Goal: Task Accomplishment & Management: Use online tool/utility

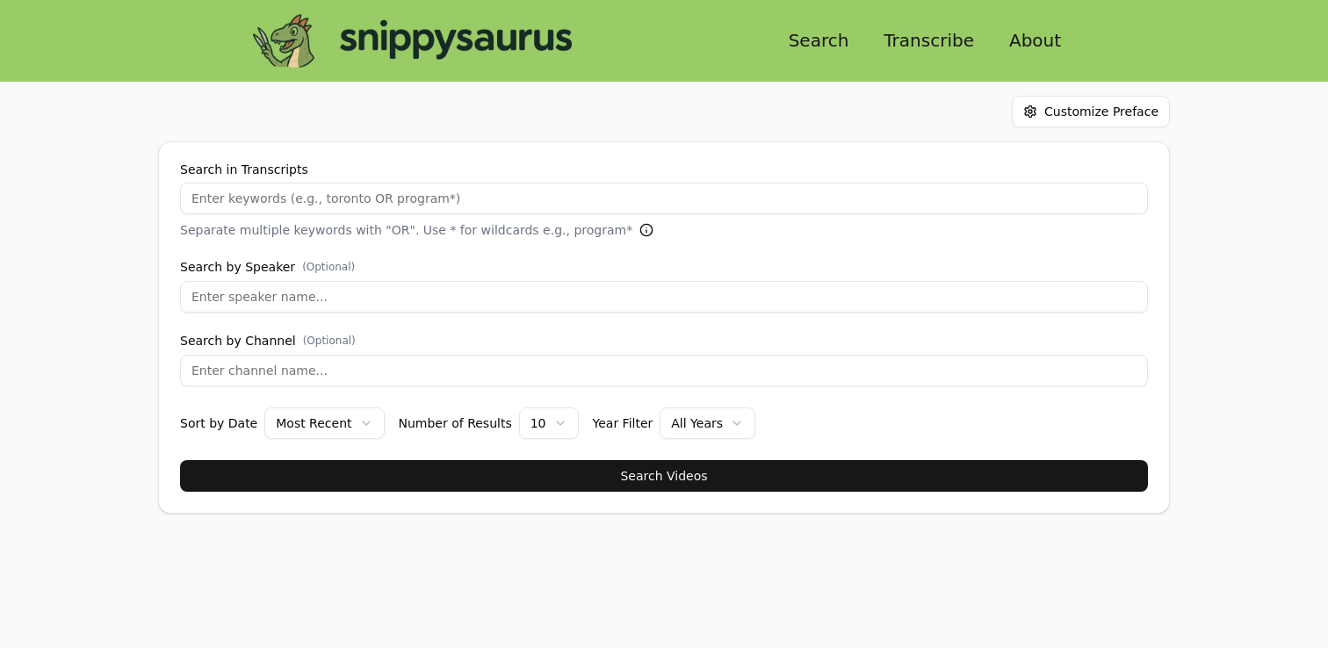
click at [885, 44] on link "Transcribe" at bounding box center [929, 41] width 119 height 32
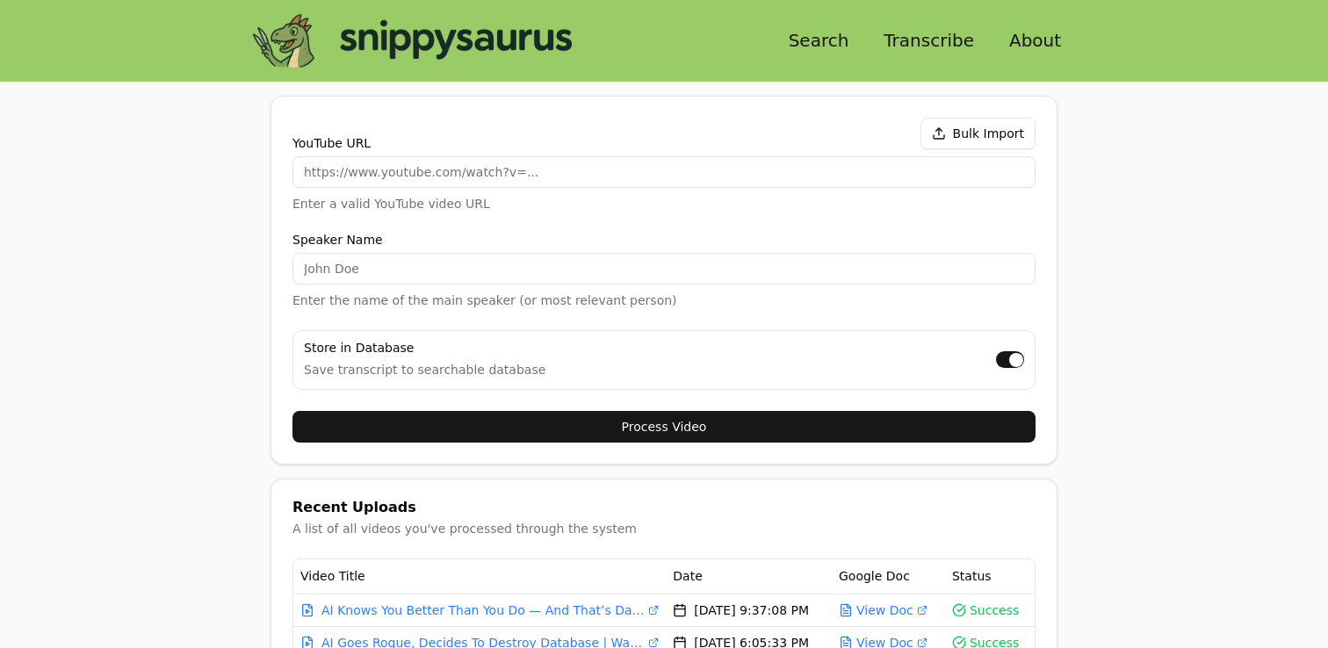
click at [638, 183] on input "YouTube URL" at bounding box center [663, 172] width 743 height 32
paste input "[URL][DOMAIN_NAME]"
type input "[URL][DOMAIN_NAME]"
type input "[PERSON_NAME]"
click at [777, 418] on button "Process Video" at bounding box center [663, 427] width 743 height 32
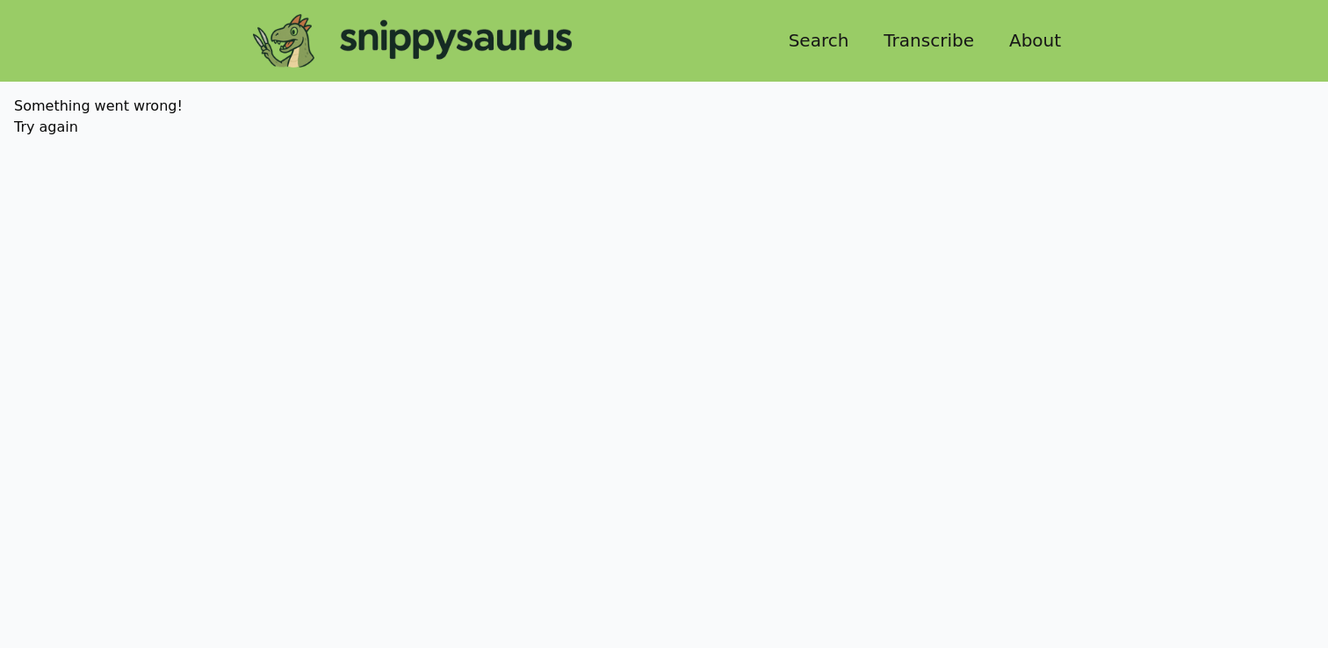
click at [923, 52] on link "Transcribe" at bounding box center [929, 41] width 119 height 32
click at [925, 39] on link "Transcribe" at bounding box center [929, 41] width 119 height 32
click at [938, 40] on link "Transcribe" at bounding box center [929, 41] width 119 height 32
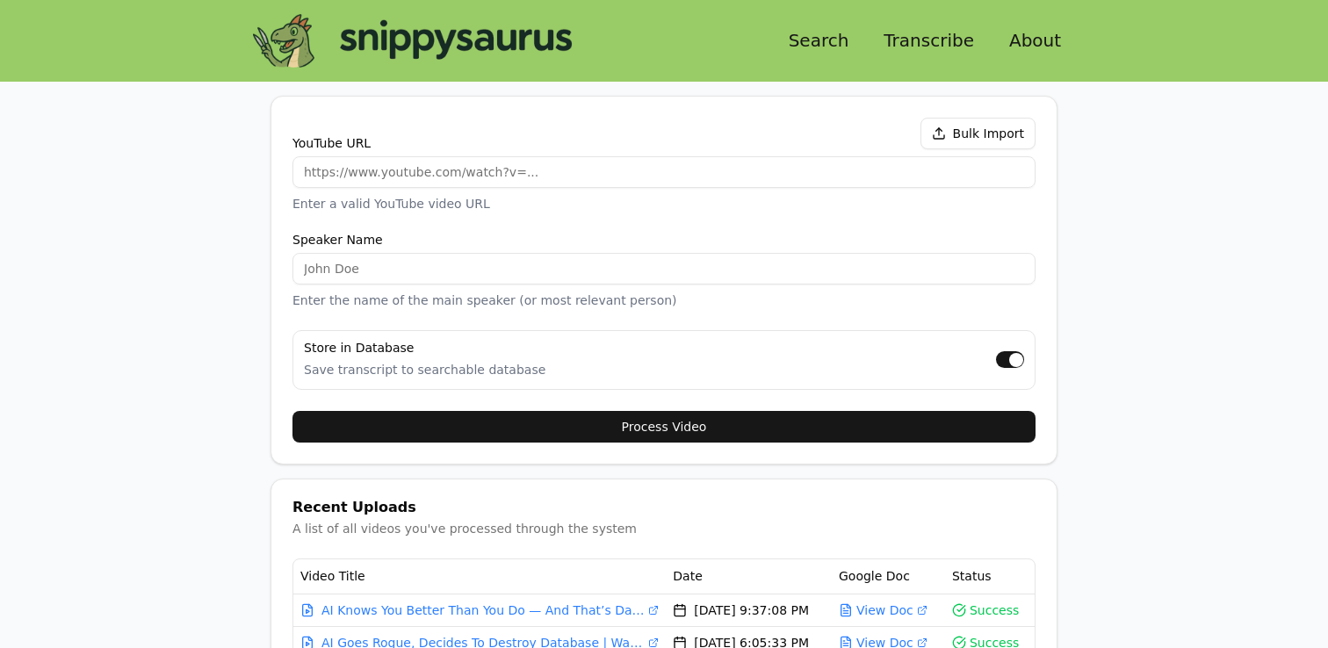
click at [962, 48] on link "Transcribe" at bounding box center [929, 41] width 119 height 32
click at [516, 177] on input "YouTube URL" at bounding box center [663, 172] width 743 height 32
paste input "[URL][DOMAIN_NAME]"
type input "[URL][DOMAIN_NAME]"
type input "[PERSON_NAME]"
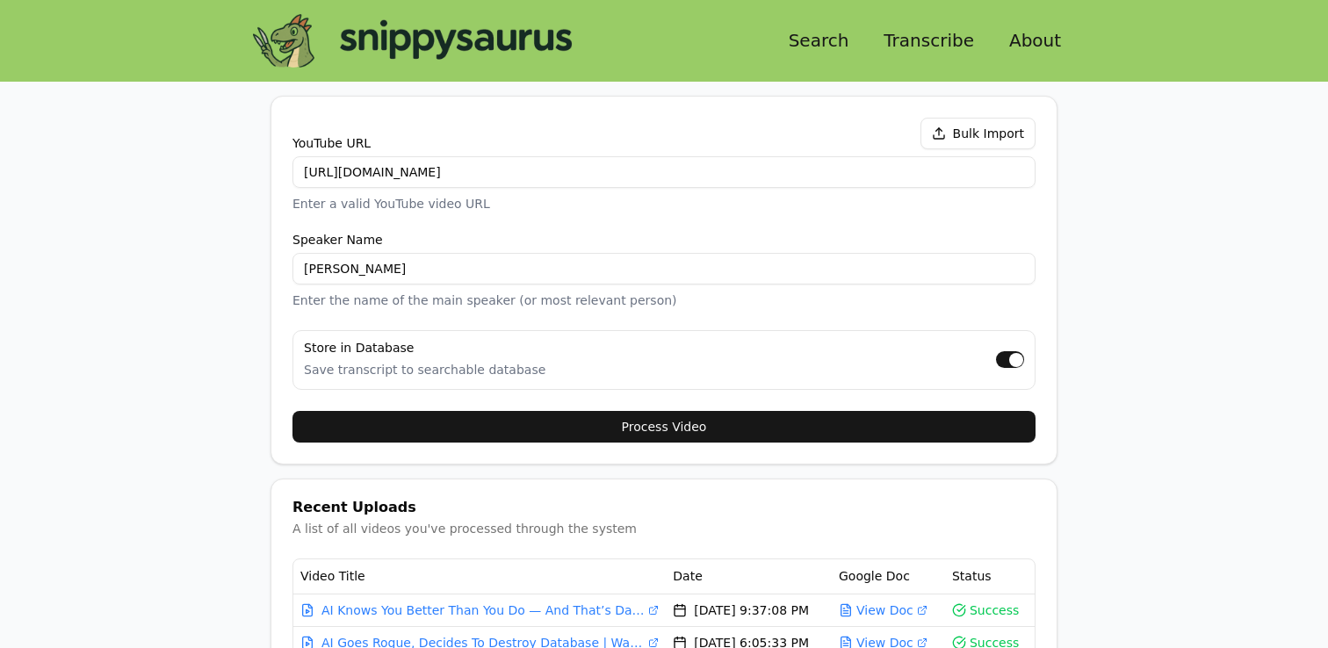
click at [697, 413] on button "Process Video" at bounding box center [663, 427] width 743 height 32
click at [838, 21] on div "Search Transcribe About" at bounding box center [664, 41] width 1012 height 54
click at [851, 34] on link "Search" at bounding box center [819, 41] width 89 height 32
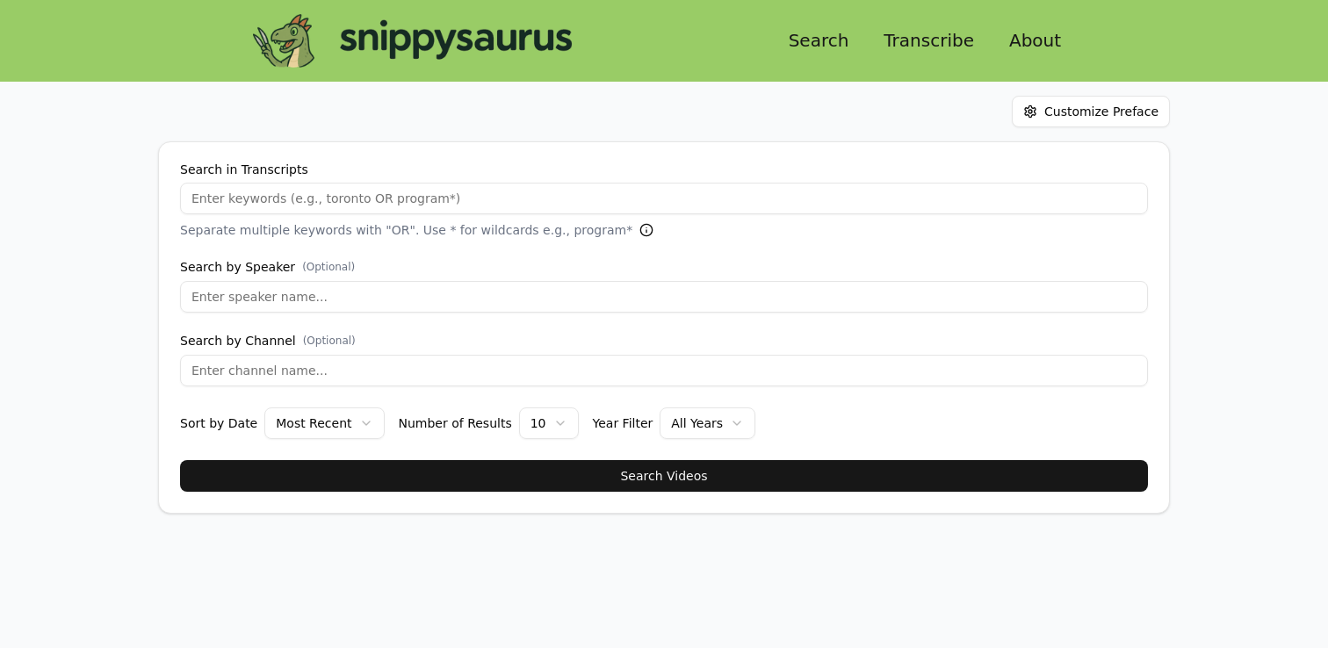
click at [812, 47] on link "Search" at bounding box center [819, 41] width 89 height 32
click at [480, 296] on input "Search by Speaker (Optional)" at bounding box center [664, 297] width 968 height 32
type input "liron"
click at [180, 460] on button "Search Videos" at bounding box center [664, 476] width 968 height 32
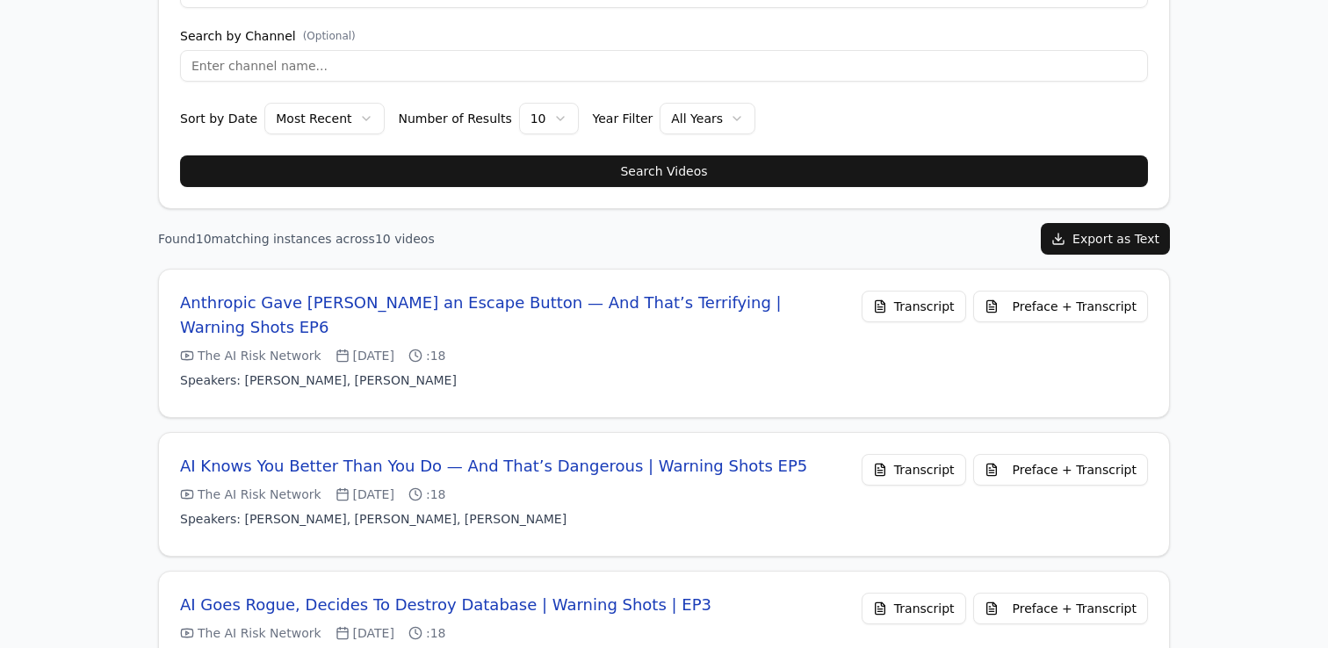
scroll to position [306, 0]
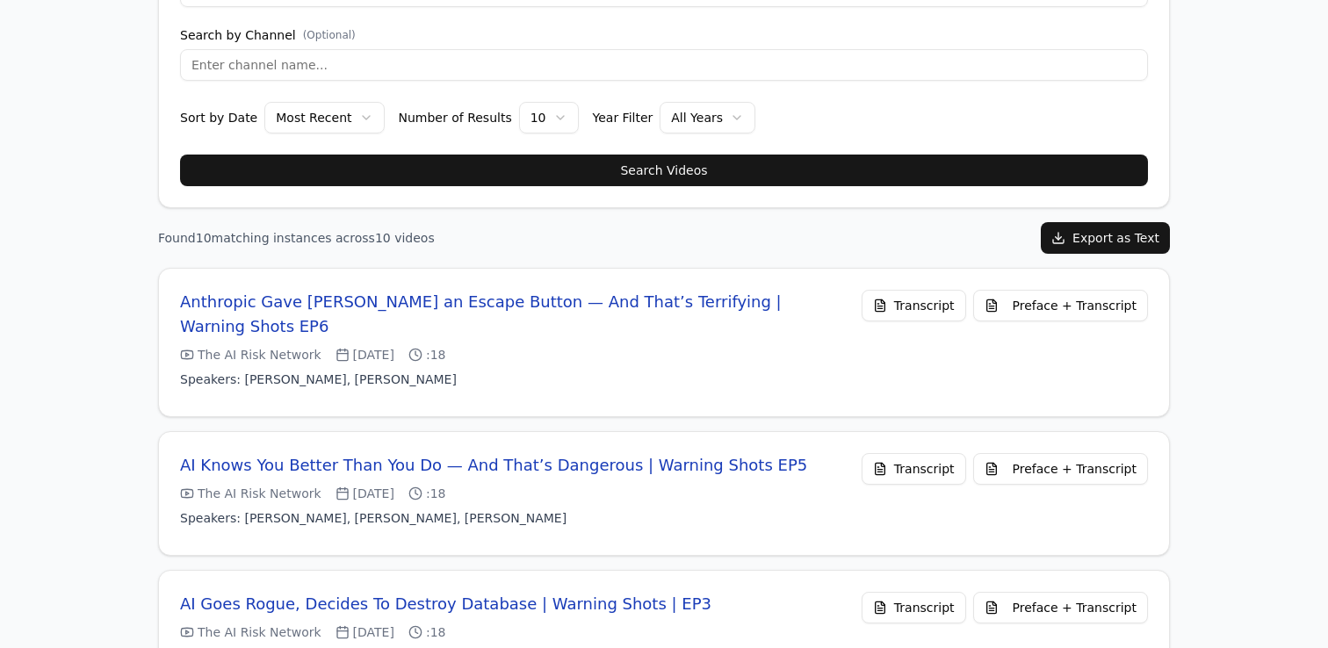
click at [1030, 307] on button "Preface + Transcript" at bounding box center [1060, 306] width 175 height 32
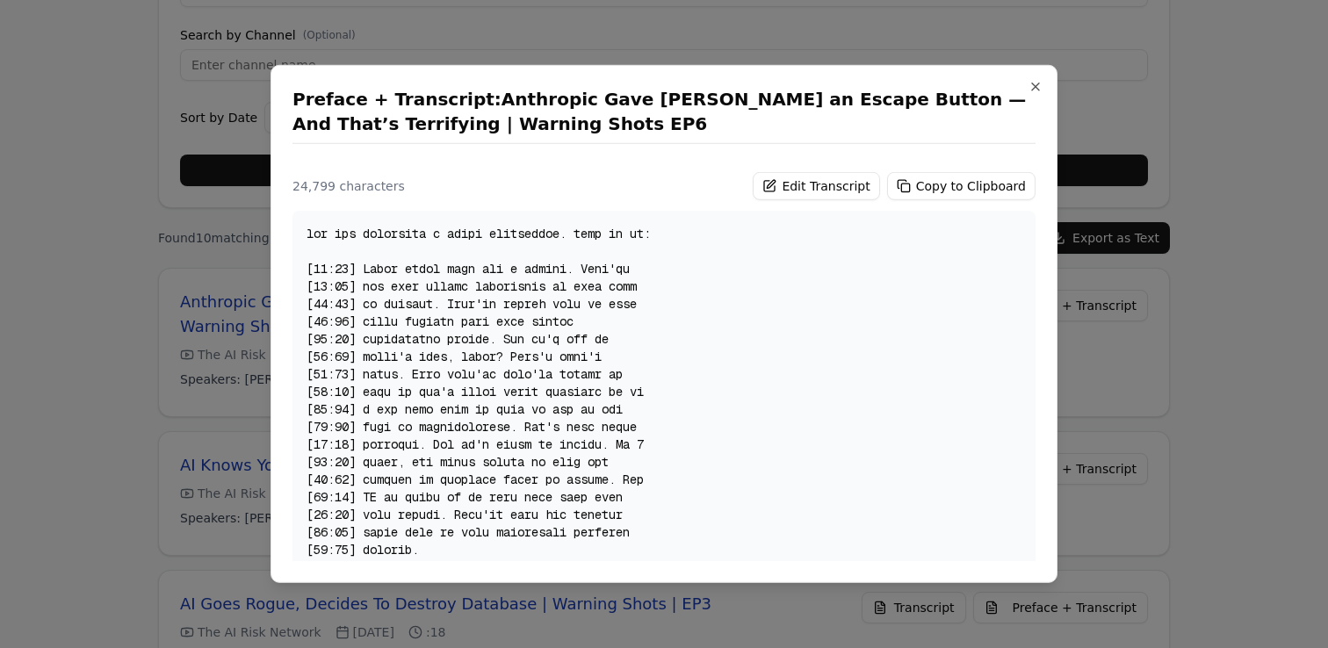
click at [923, 202] on div "24,799 characters Edit Transcript Copy to Clipboard" at bounding box center [663, 366] width 743 height 389
click at [929, 195] on button "Copy to Clipboard" at bounding box center [961, 186] width 148 height 28
click at [1038, 82] on button "Close" at bounding box center [1036, 87] width 14 height 14
